Goal: Information Seeking & Learning: Learn about a topic

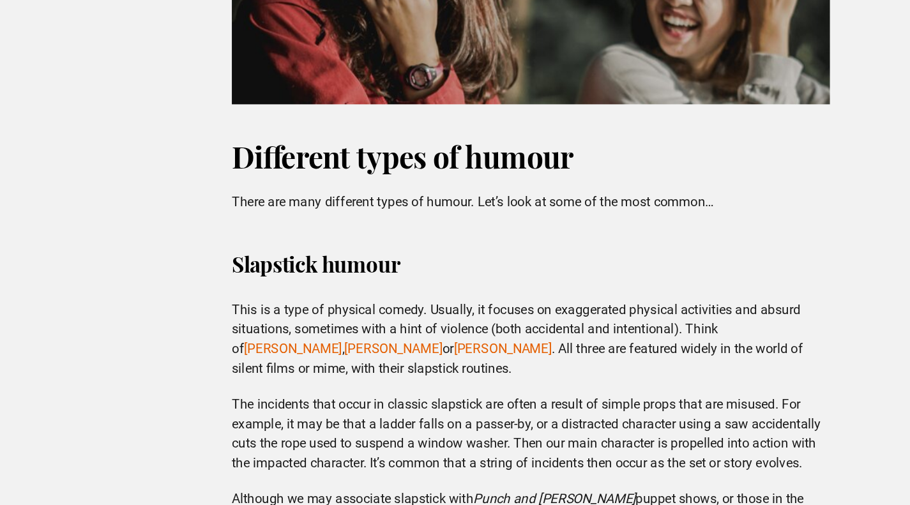
scroll to position [1125, 0]
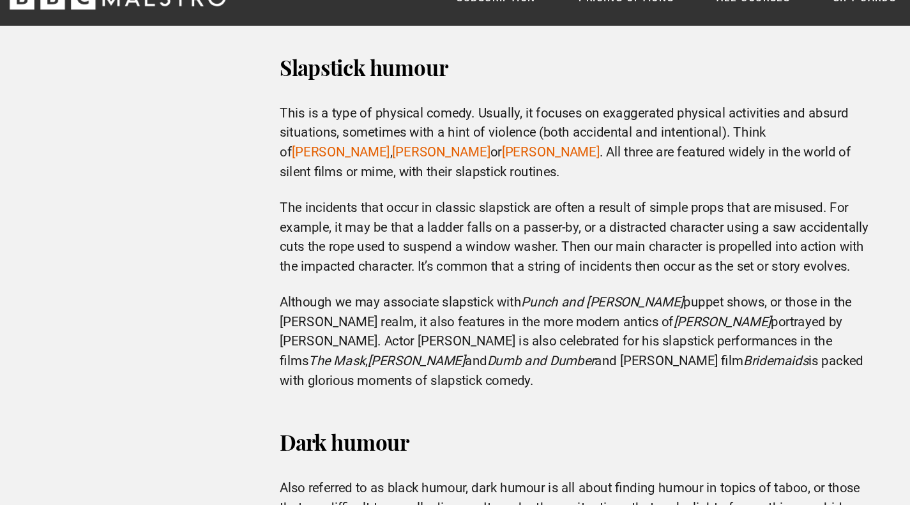
click at [602, 252] on div "Slapstick humour This is a type of physical comedy. Usually, it focuses on exag…" at bounding box center [455, 196] width 488 height 268
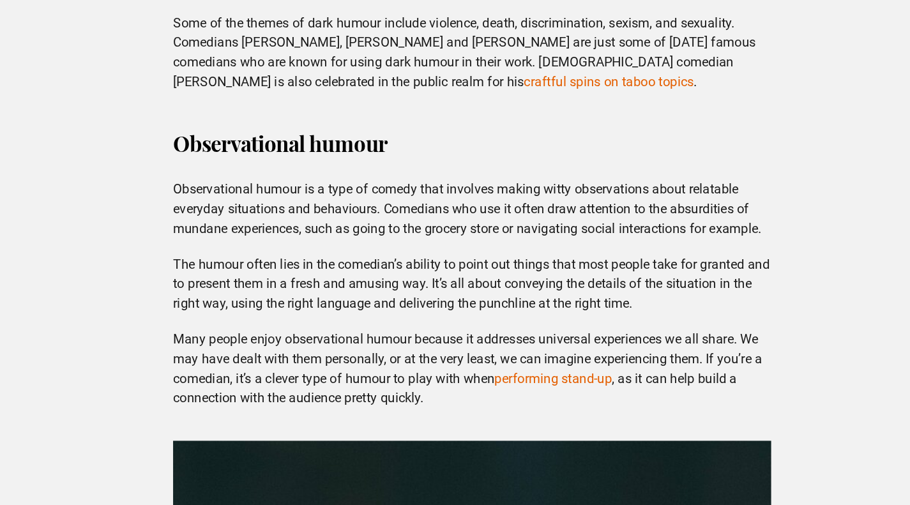
scroll to position [1493, 0]
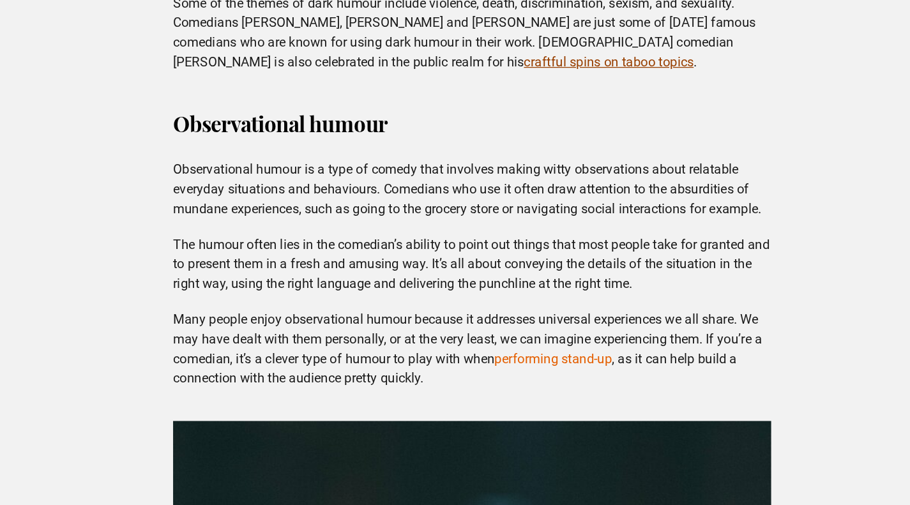
click at [495, 152] on link "craftful spins on taboo topics" at bounding box center [561, 158] width 133 height 12
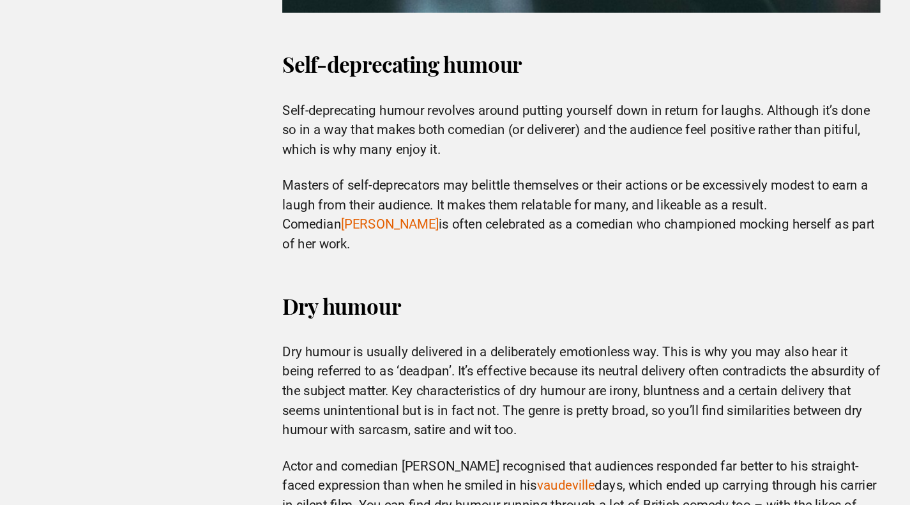
click at [587, 467] on p "Actor and comedian [PERSON_NAME] recognised that audiences responded far better…" at bounding box center [455, 505] width 468 height 77
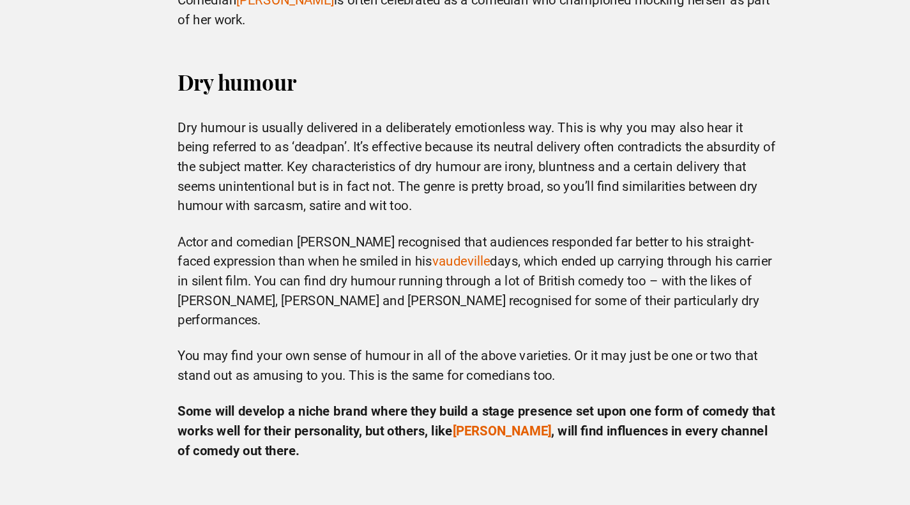
scroll to position [2284, 0]
